Goal: Communication & Community: Answer question/provide support

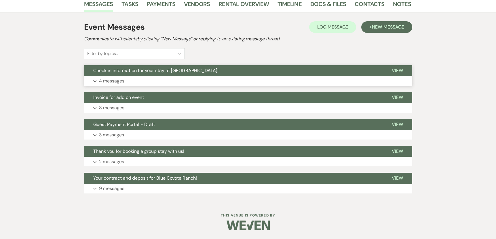
click at [145, 81] on button "Expand 4 messages" at bounding box center [248, 81] width 328 height 10
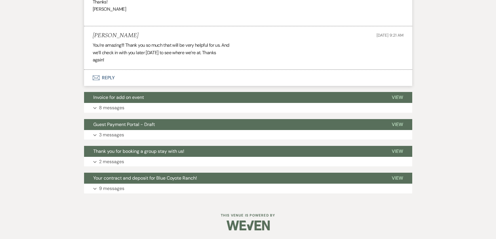
click at [105, 79] on button "Envelope Reply" at bounding box center [248, 78] width 328 height 16
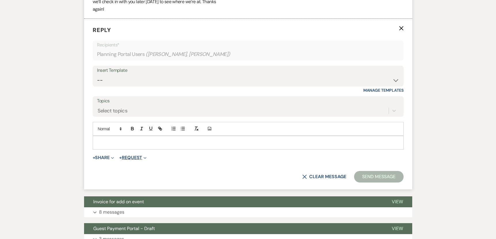
scroll to position [634, 0]
click at [144, 143] on p at bounding box center [248, 142] width 302 height 6
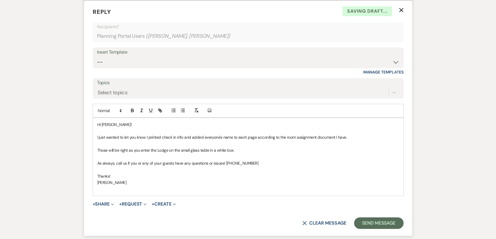
scroll to position [721, 0]
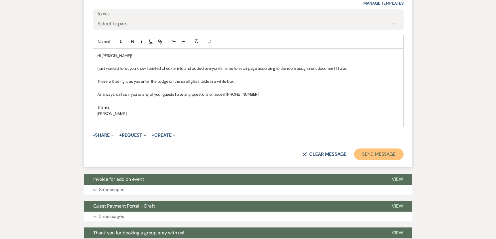
click at [370, 157] on button "Send Message" at bounding box center [378, 154] width 49 height 12
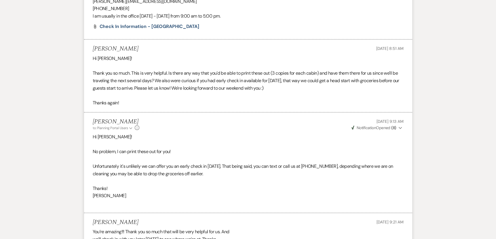
scroll to position [0, 0]
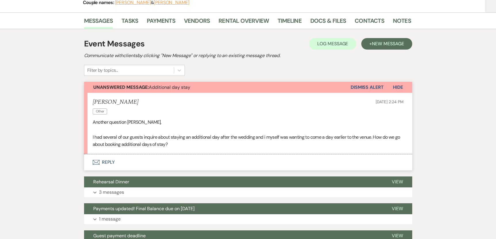
click at [106, 158] on button "Envelope Reply" at bounding box center [248, 162] width 328 height 16
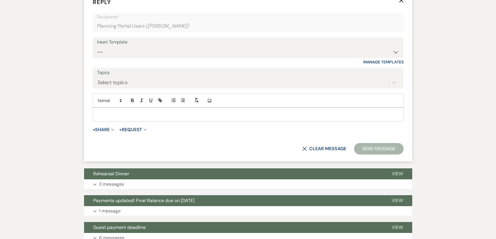
scroll to position [268, 0]
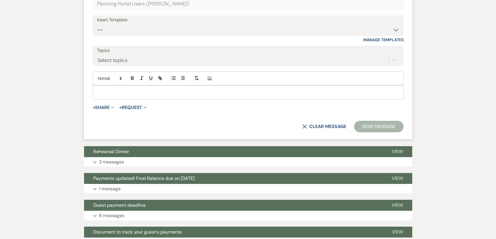
click at [107, 92] on p at bounding box center [248, 92] width 302 height 6
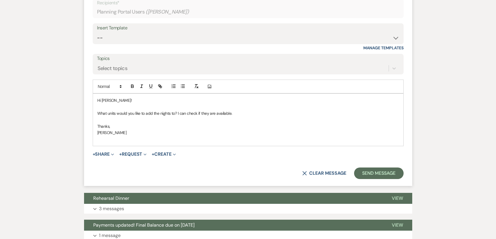
scroll to position [256, 0]
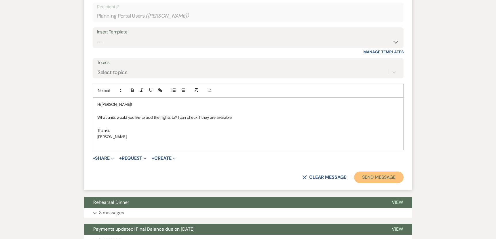
click at [387, 180] on button "Send Message" at bounding box center [378, 177] width 49 height 12
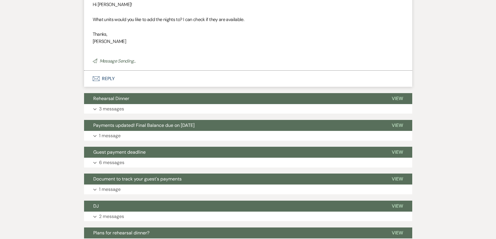
scroll to position [345, 0]
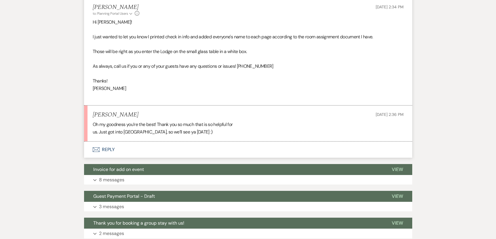
click at [111, 148] on button "Envelope Reply" at bounding box center [248, 149] width 328 height 16
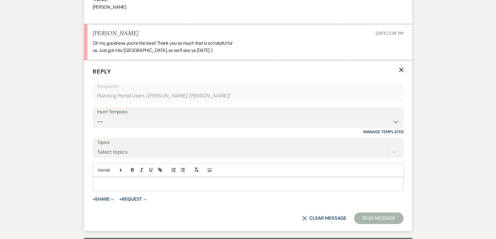
scroll to position [749, 0]
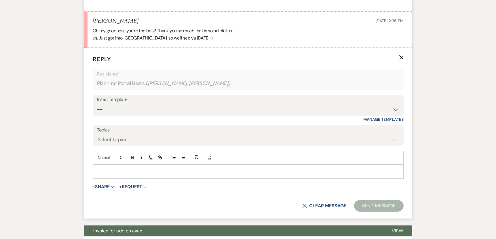
drag, startPoint x: 135, startPoint y: 174, endPoint x: 130, endPoint y: 168, distance: 7.8
click at [134, 173] on p at bounding box center [248, 171] width 302 height 6
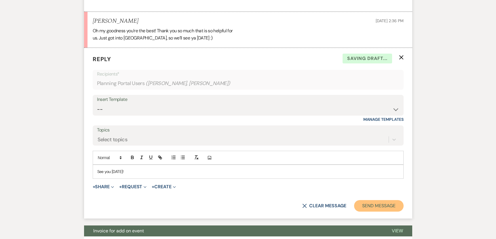
drag, startPoint x: 371, startPoint y: 206, endPoint x: 371, endPoint y: 209, distance: 3.2
click at [371, 206] on button "Send Message" at bounding box center [378, 206] width 49 height 12
